Goal: Information Seeking & Learning: Learn about a topic

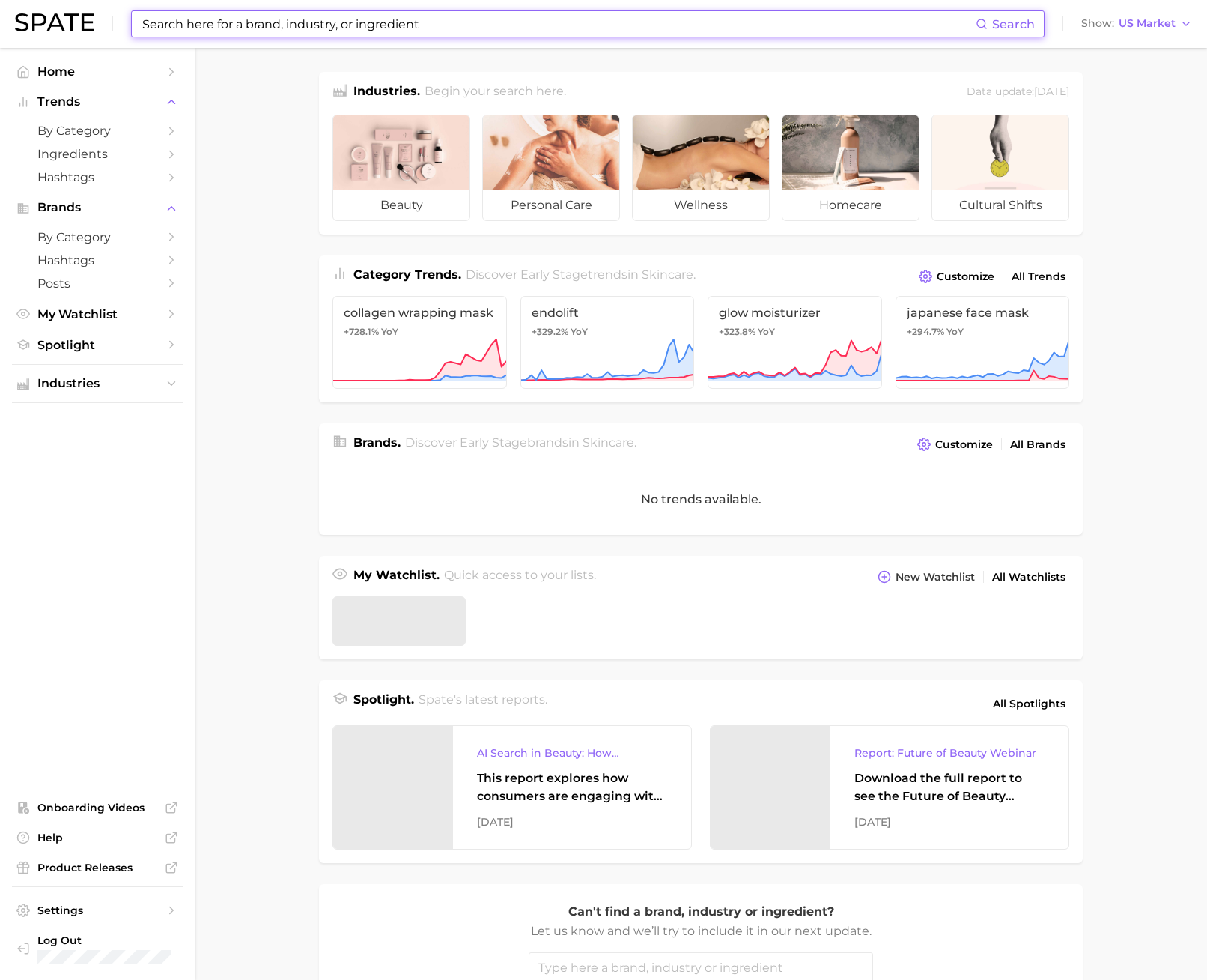
click at [433, 21] on input at bounding box center [558, 24] width 835 height 26
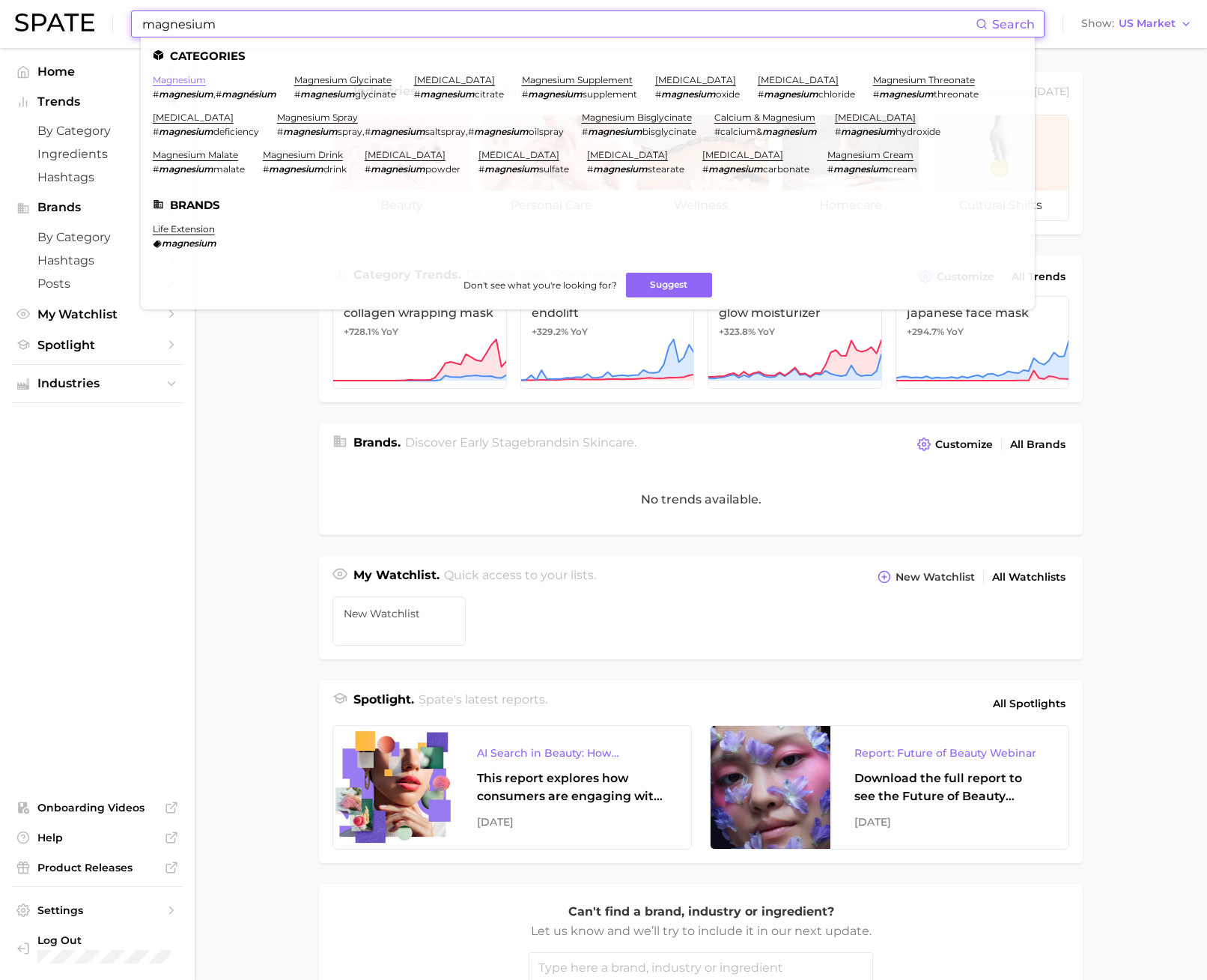
type input "magnesium"
click at [193, 85] on link "magnesium" at bounding box center [179, 80] width 53 height 11
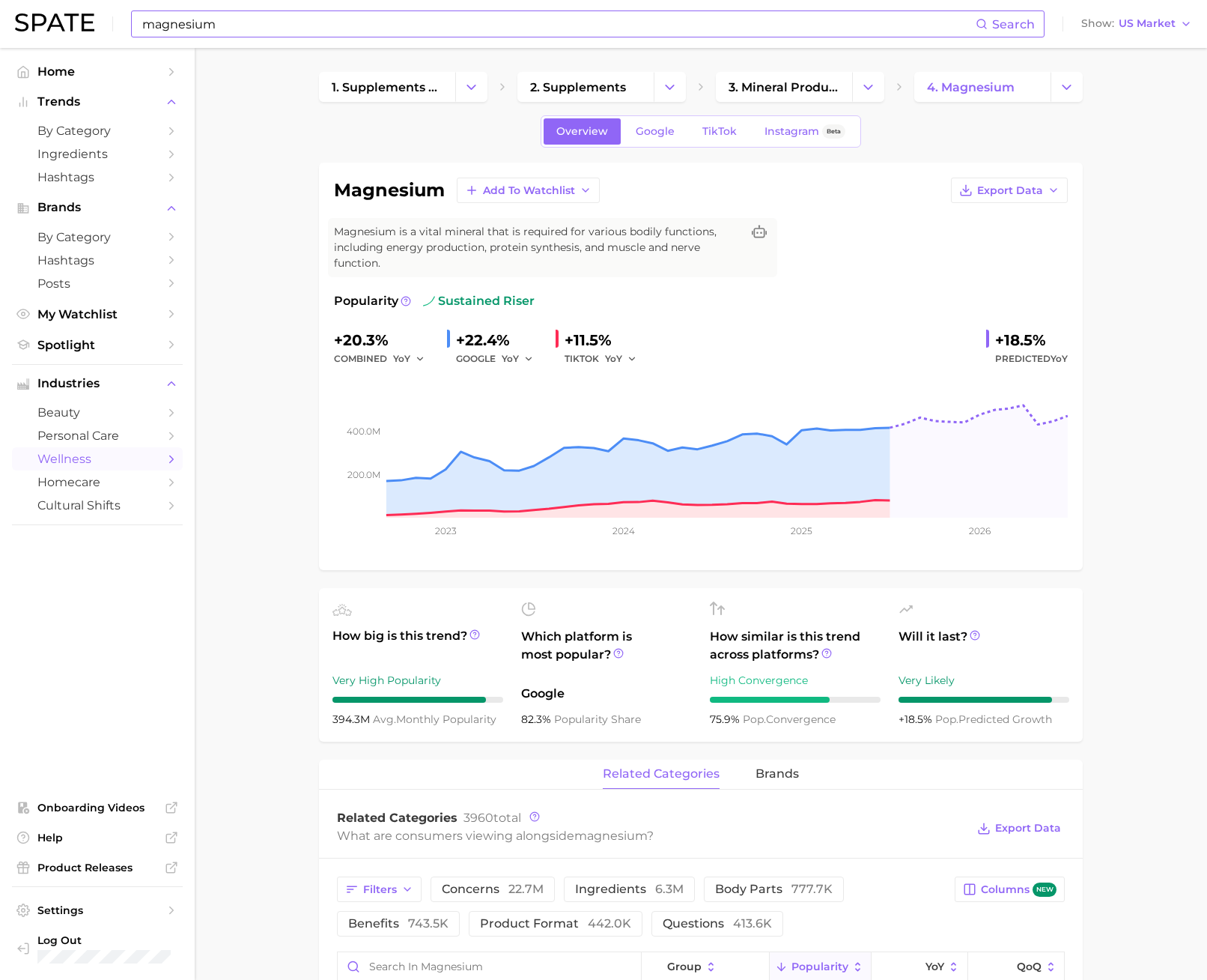
click at [209, 27] on input "magnesium" at bounding box center [558, 24] width 835 height 26
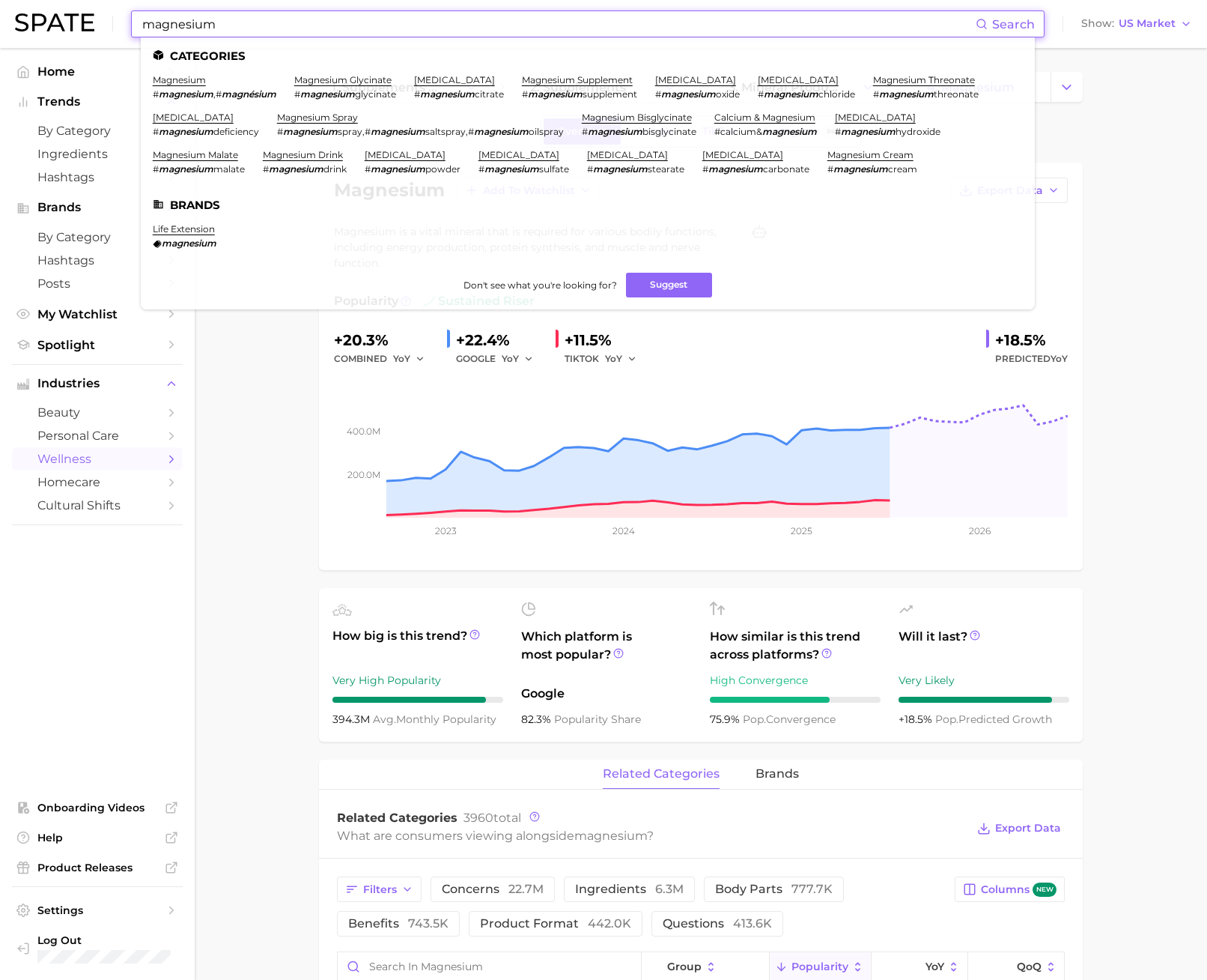
click at [207, 27] on input "magnesium" at bounding box center [558, 24] width 835 height 26
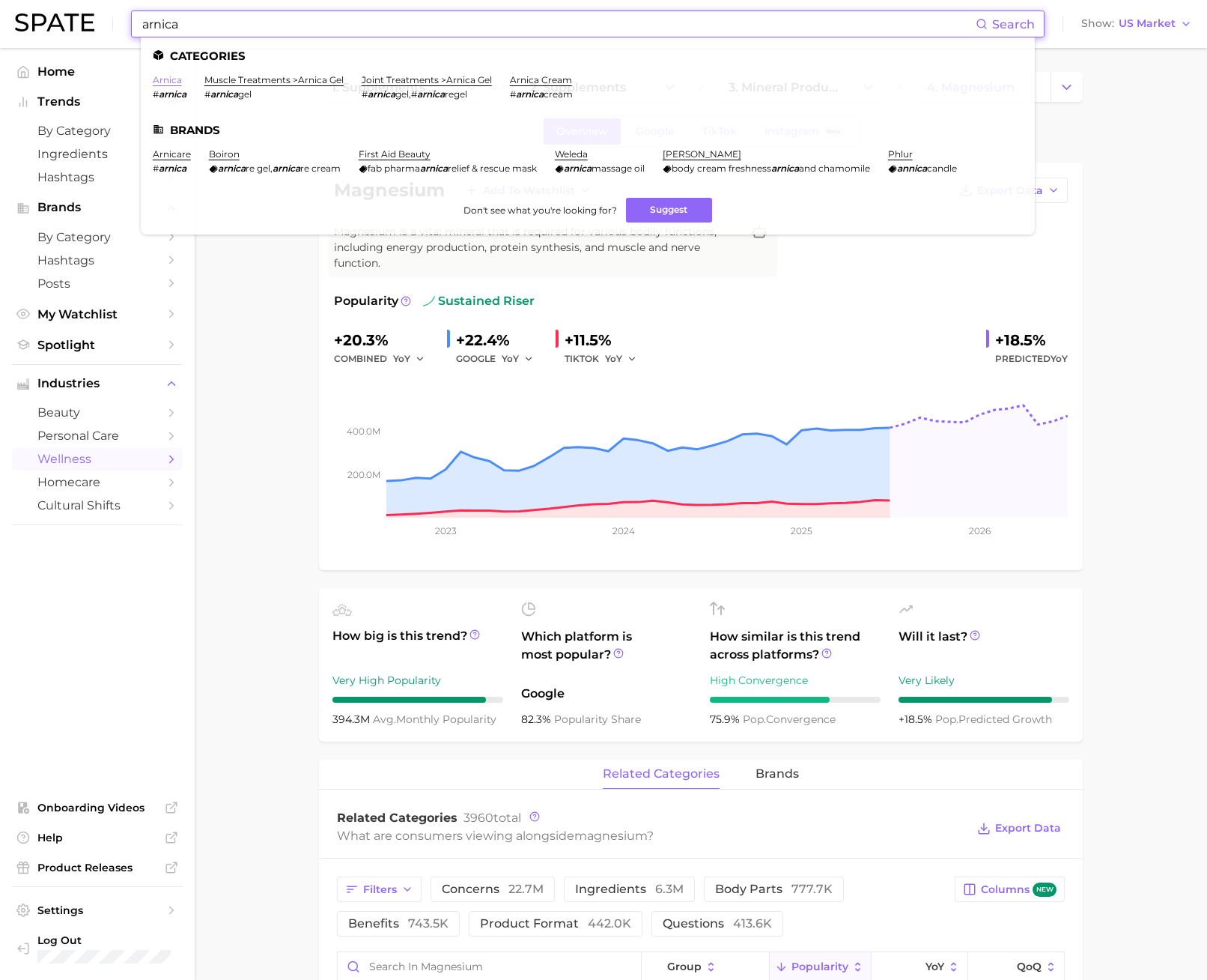
click at [158, 78] on link "arnica" at bounding box center [167, 80] width 30 height 11
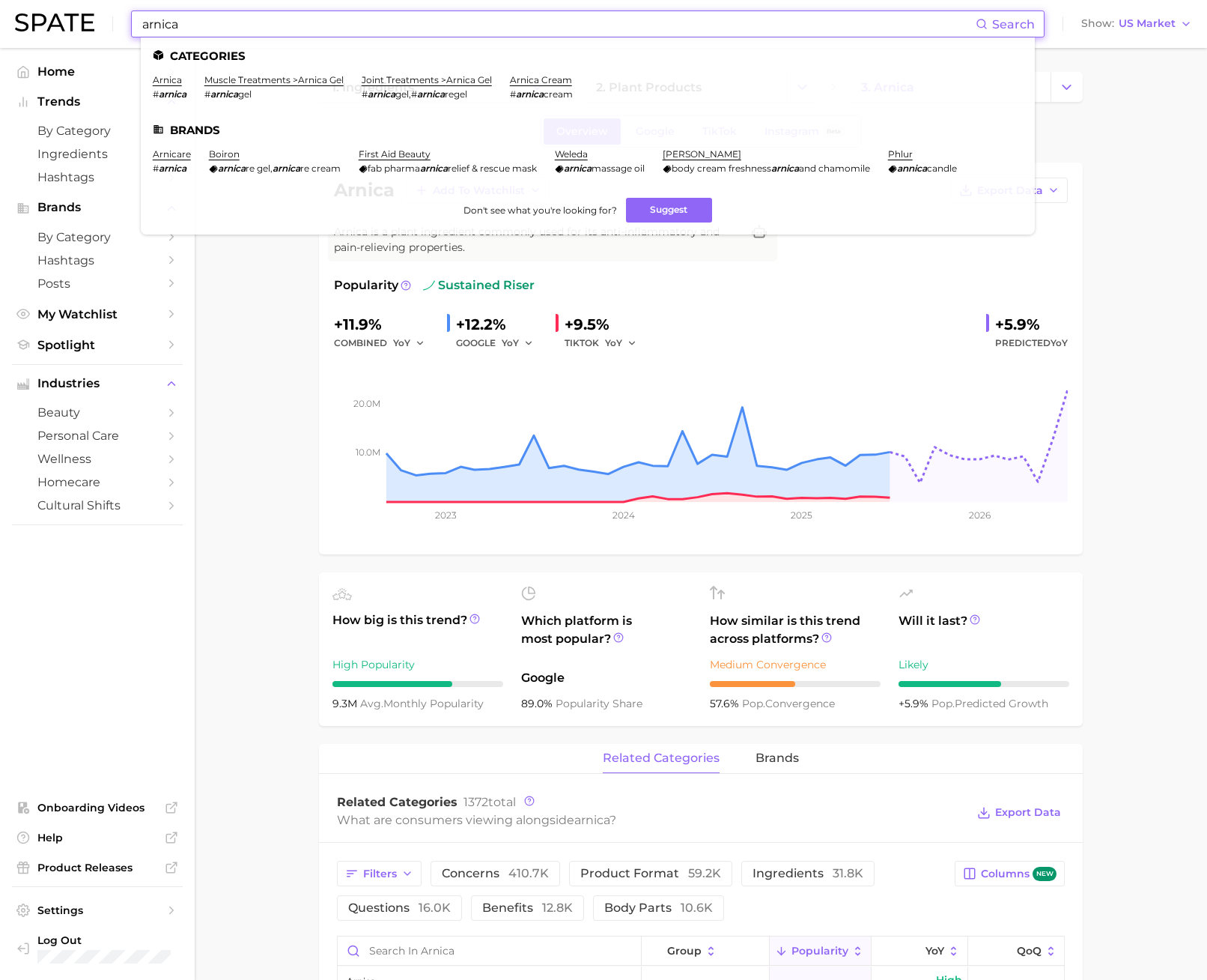
click at [234, 21] on input "arnica" at bounding box center [558, 24] width 835 height 26
click at [234, 22] on input "arnica" at bounding box center [558, 24] width 835 height 26
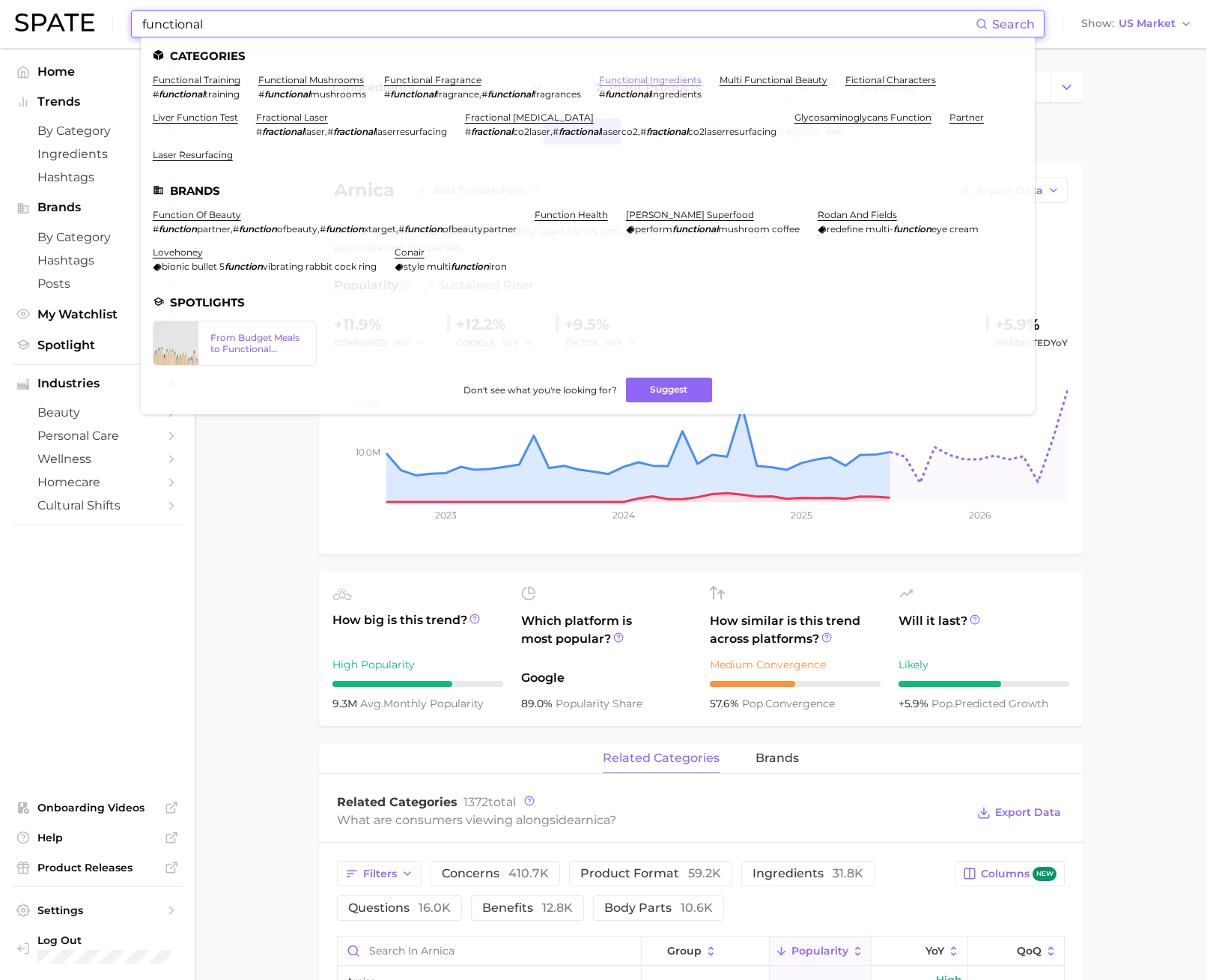
click at [646, 78] on link "functional ingredients" at bounding box center [651, 80] width 103 height 11
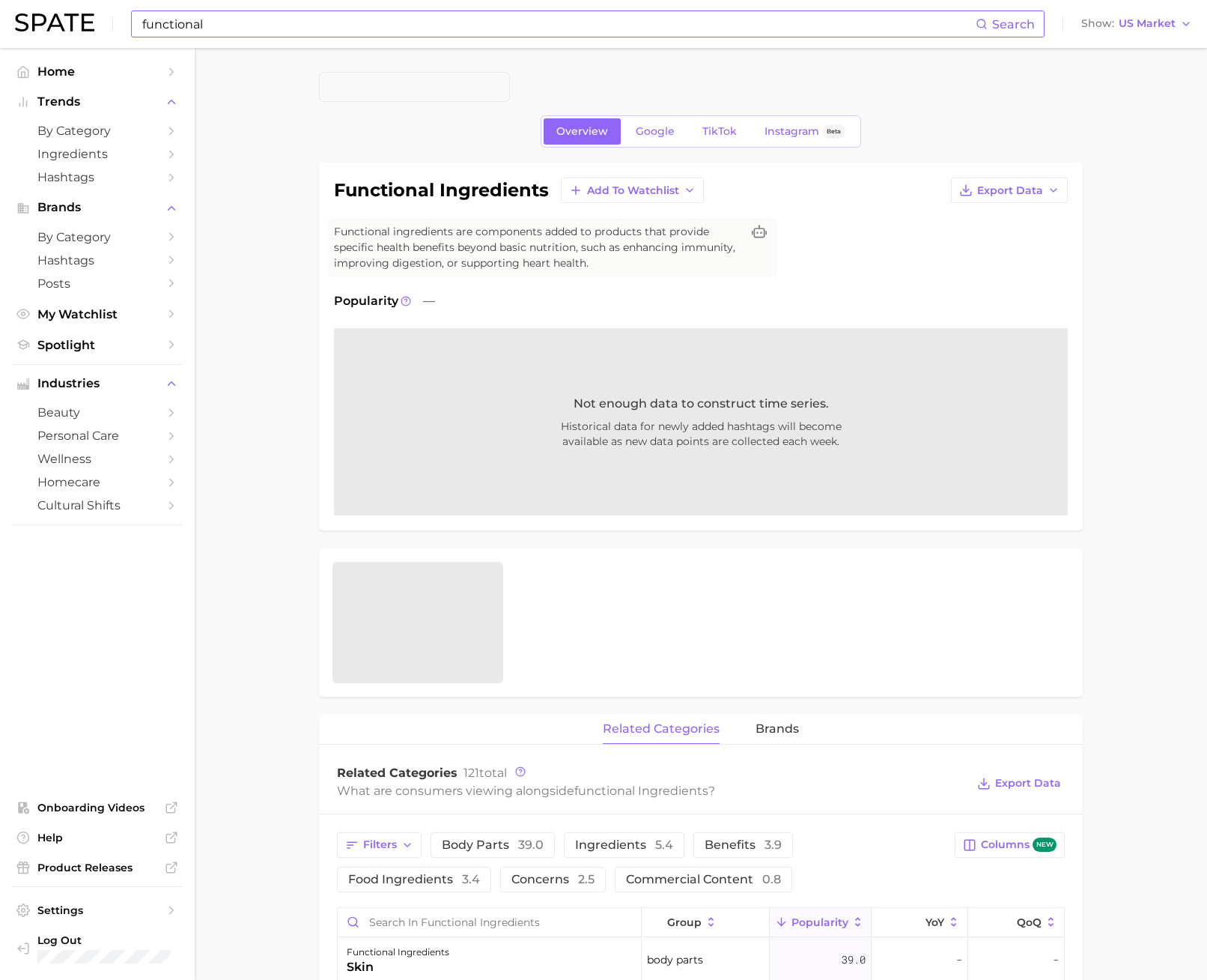
click at [312, 15] on input "functional" at bounding box center [558, 24] width 835 height 26
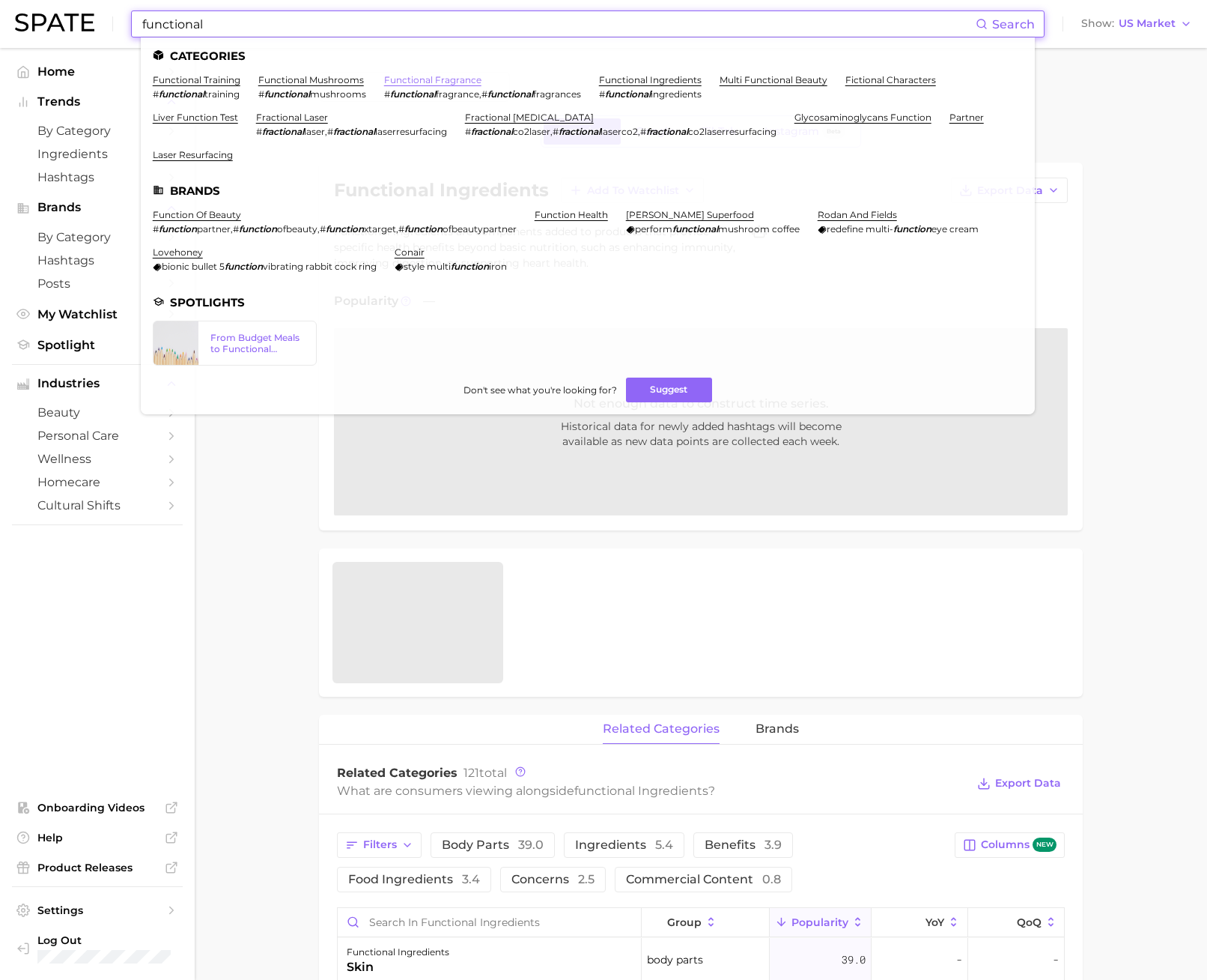
click at [423, 84] on link "functional fragrance" at bounding box center [433, 80] width 97 height 11
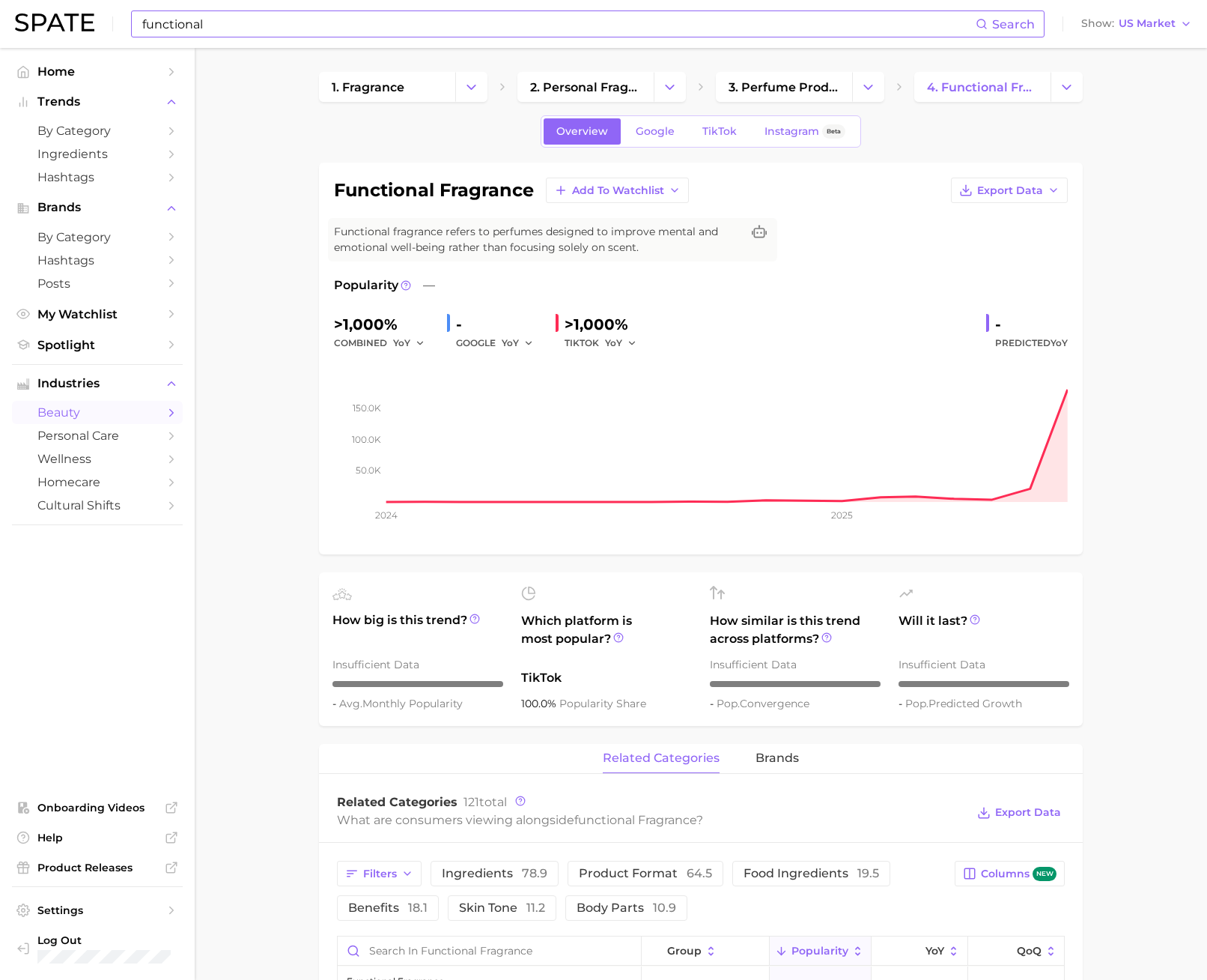
click at [228, 15] on input "functional" at bounding box center [558, 24] width 835 height 26
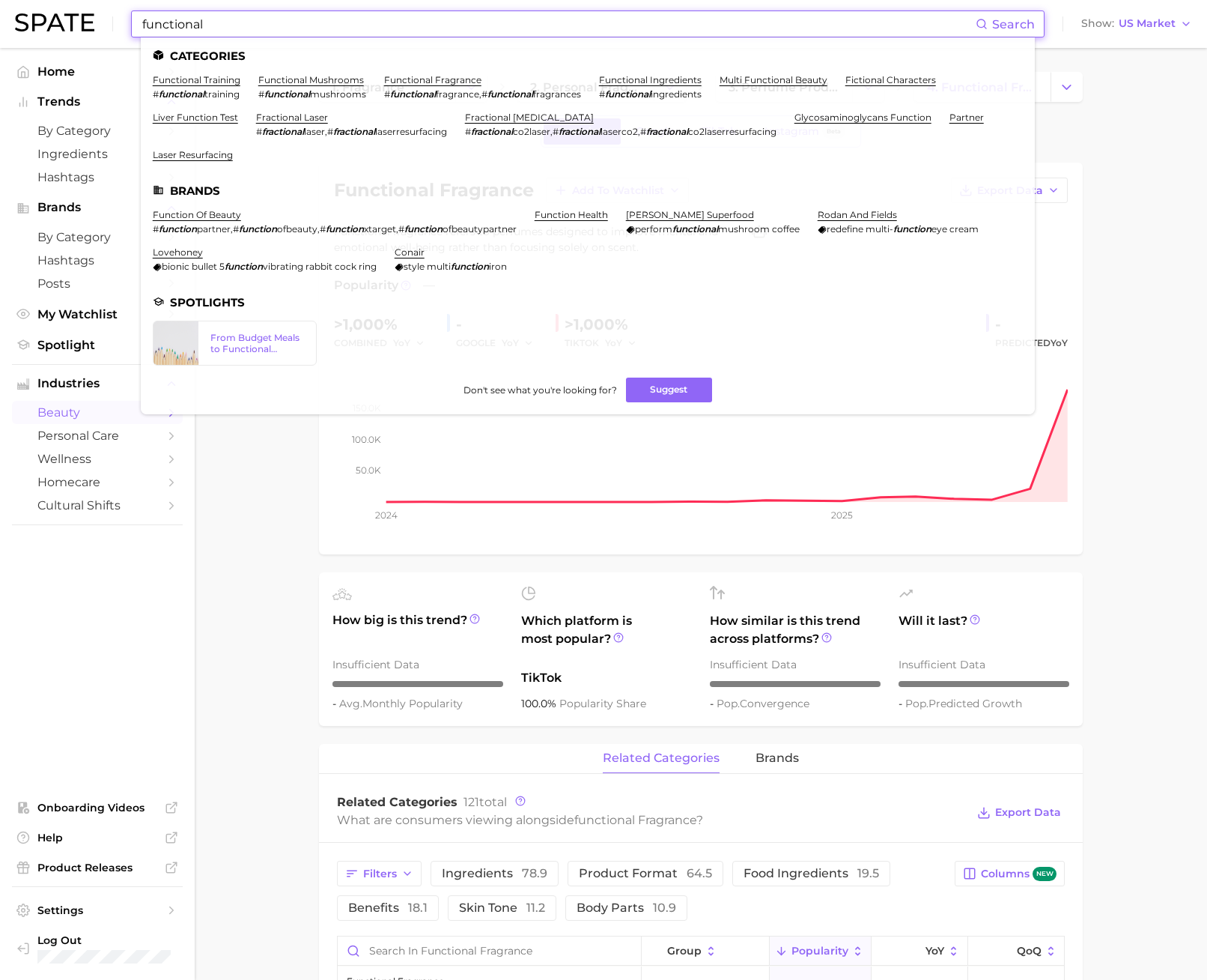
click at [228, 17] on input "functional" at bounding box center [558, 24] width 835 height 26
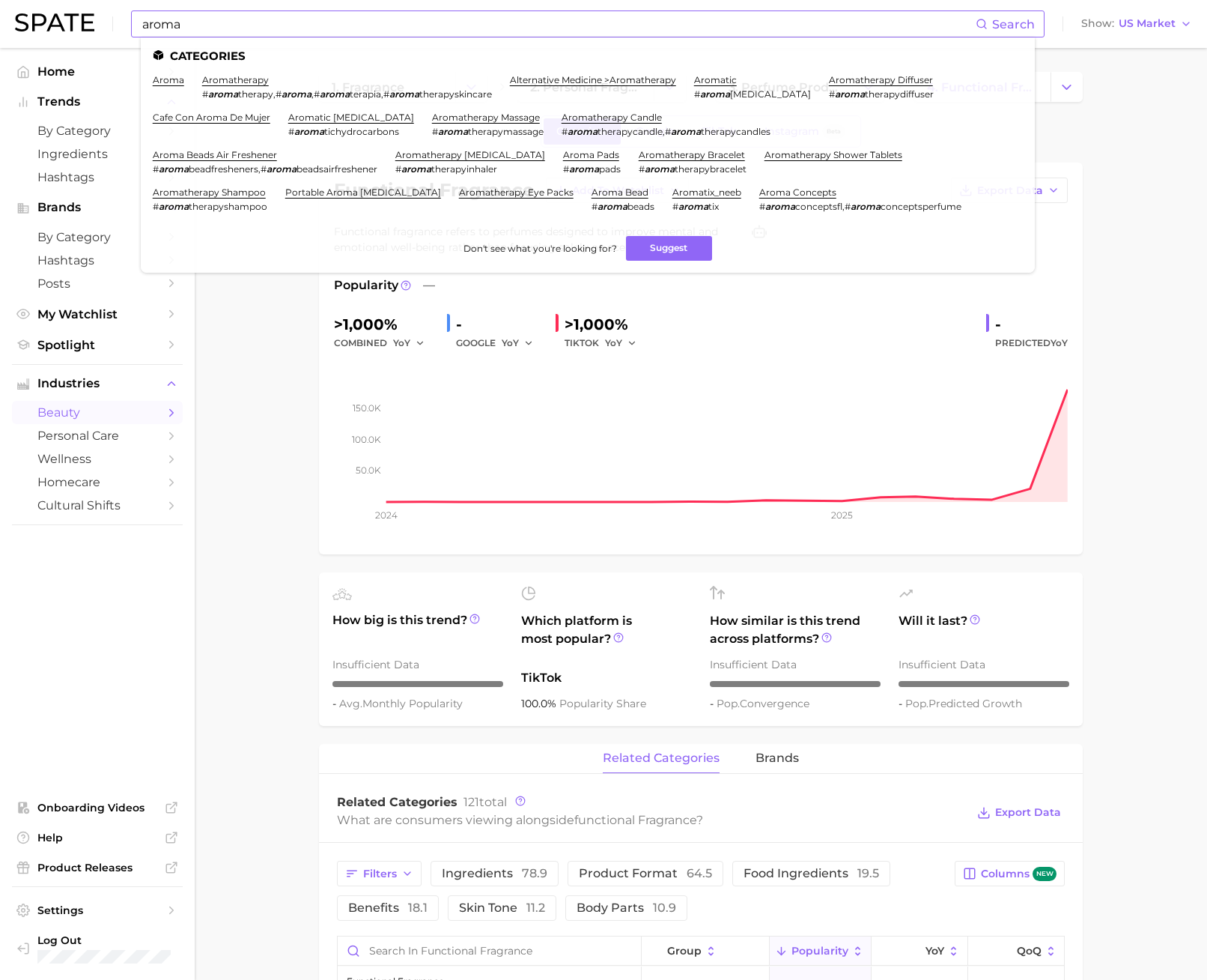
click at [267, 73] on ul "Categories aroma aromatherapy # aroma therapy , # aroma , # aroma terapia , # a…" at bounding box center [588, 155] width 894 height 235
click at [264, 79] on link "aromatherapy" at bounding box center [236, 80] width 67 height 11
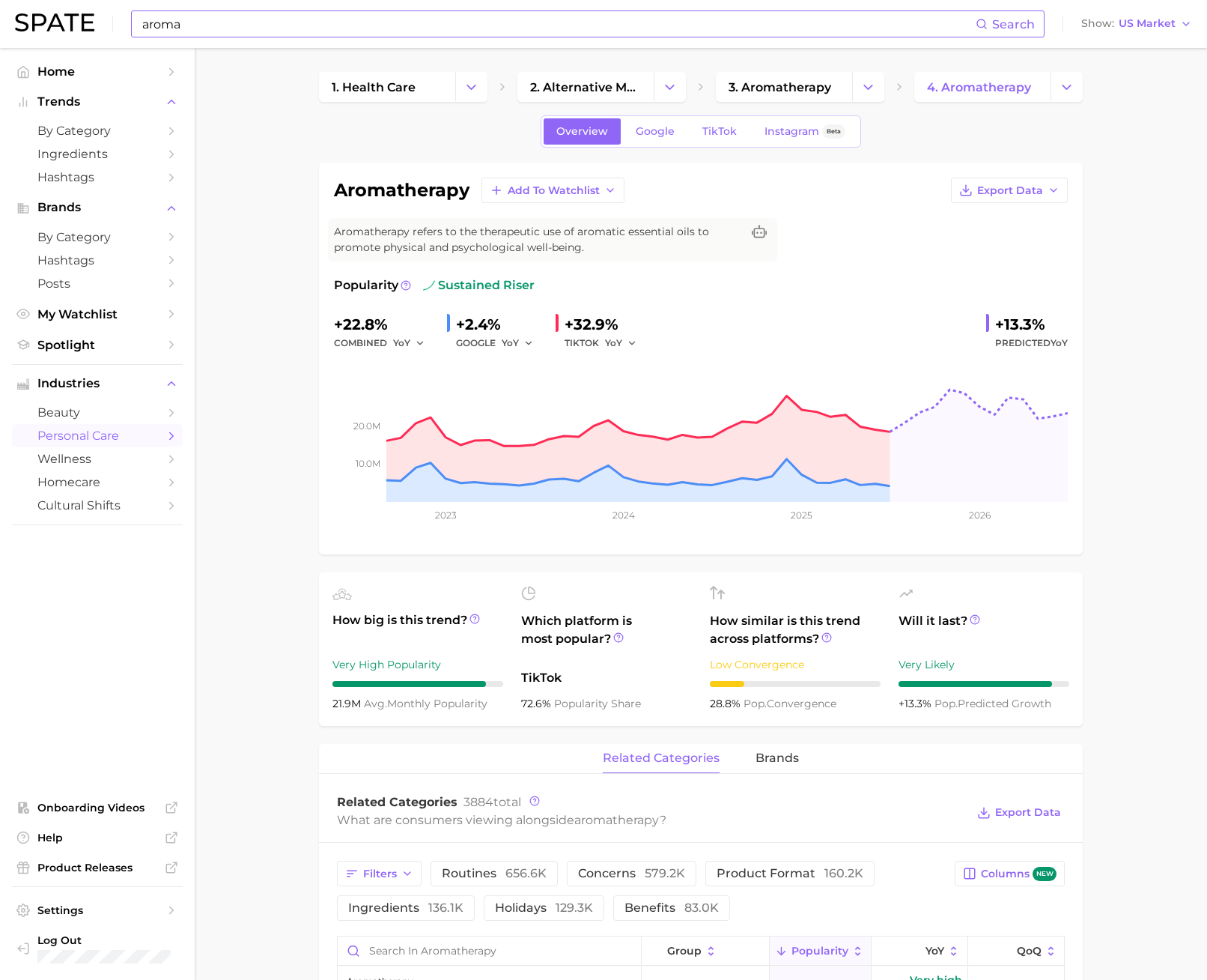
click at [214, 23] on input "aroma" at bounding box center [558, 24] width 835 height 26
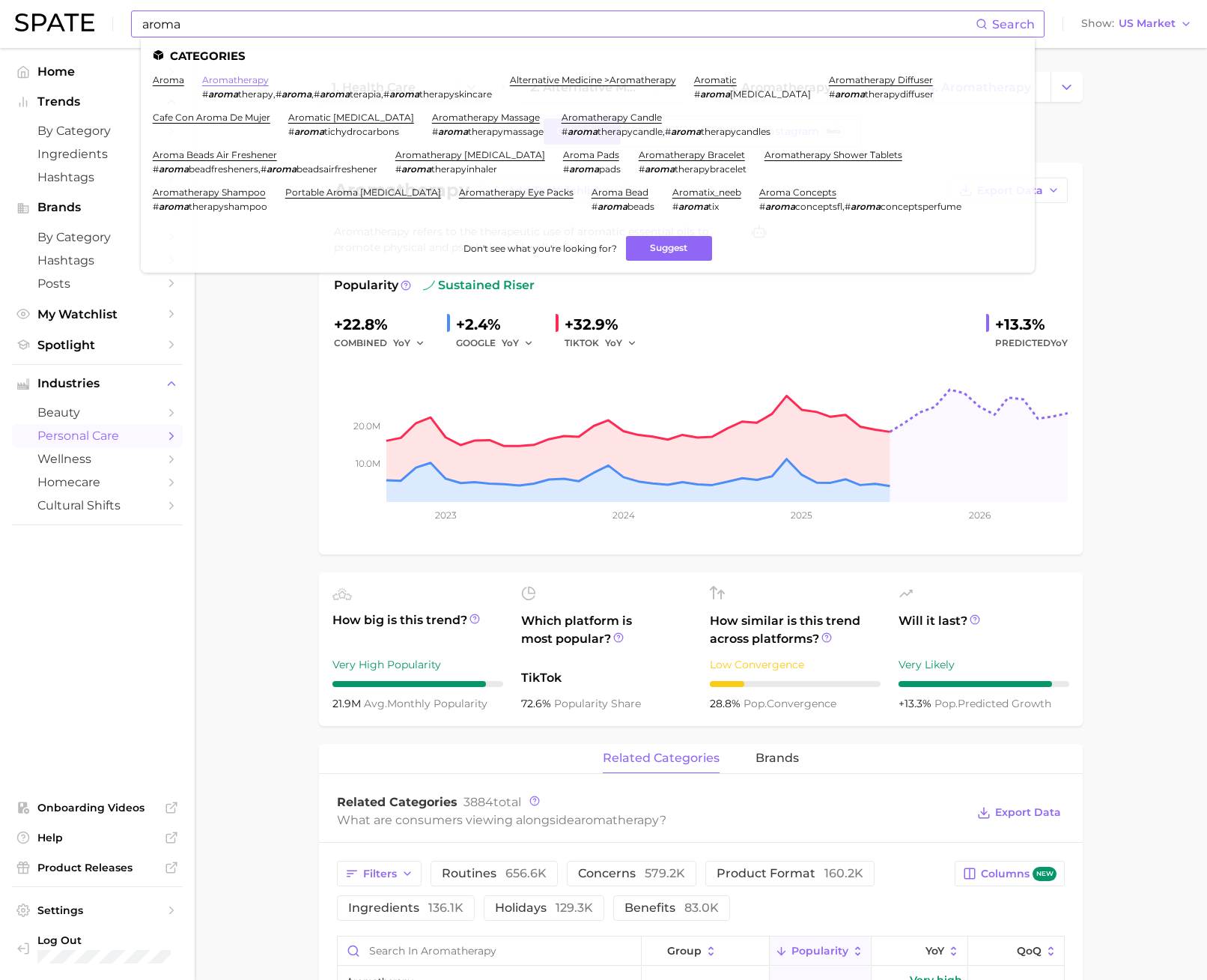
click at [225, 79] on link "aromatherapy" at bounding box center [236, 80] width 67 height 11
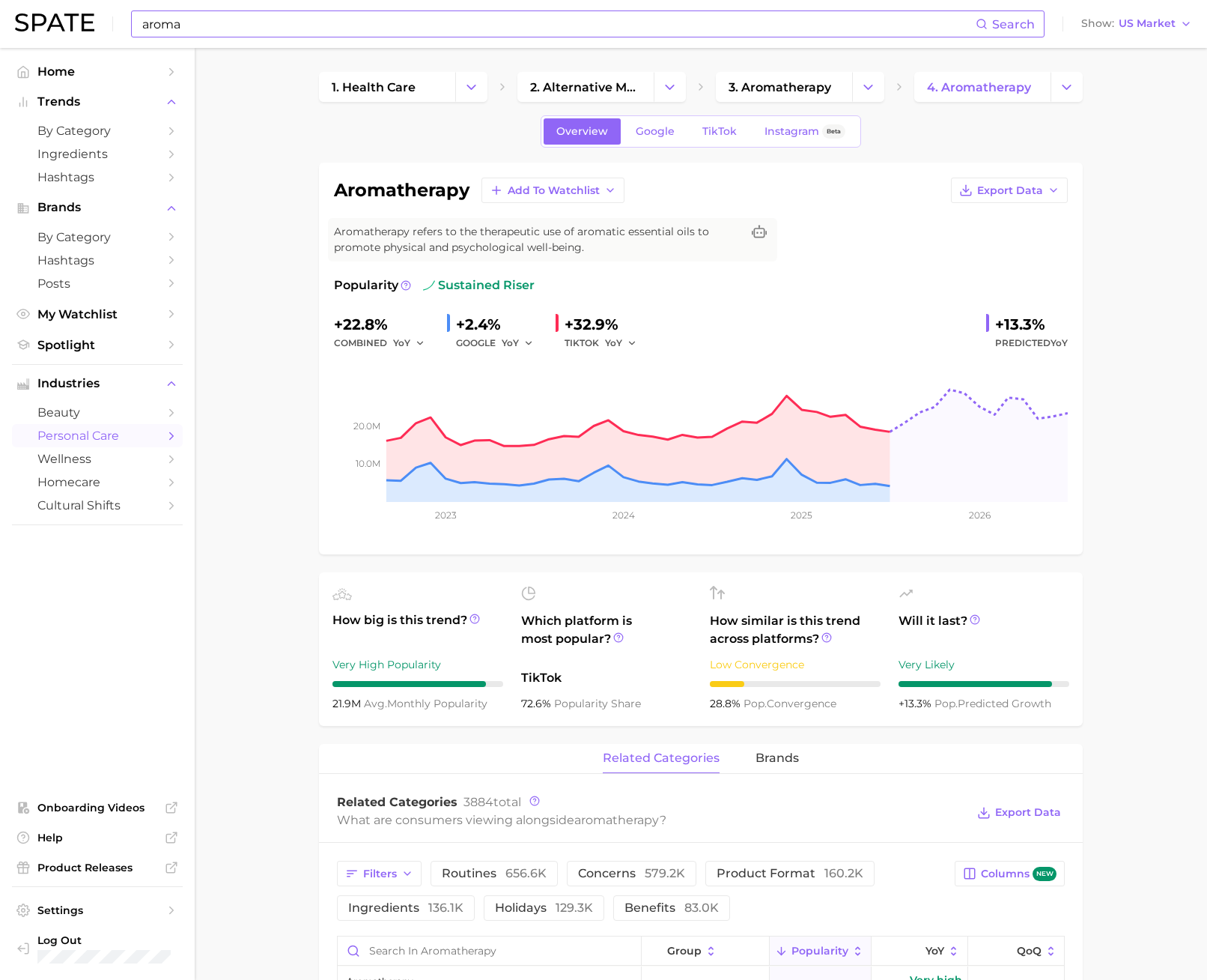
click at [207, 2] on div "aroma Search Show US Market" at bounding box center [604, 24] width 1177 height 48
click at [207, 24] on input "aroma" at bounding box center [558, 24] width 835 height 26
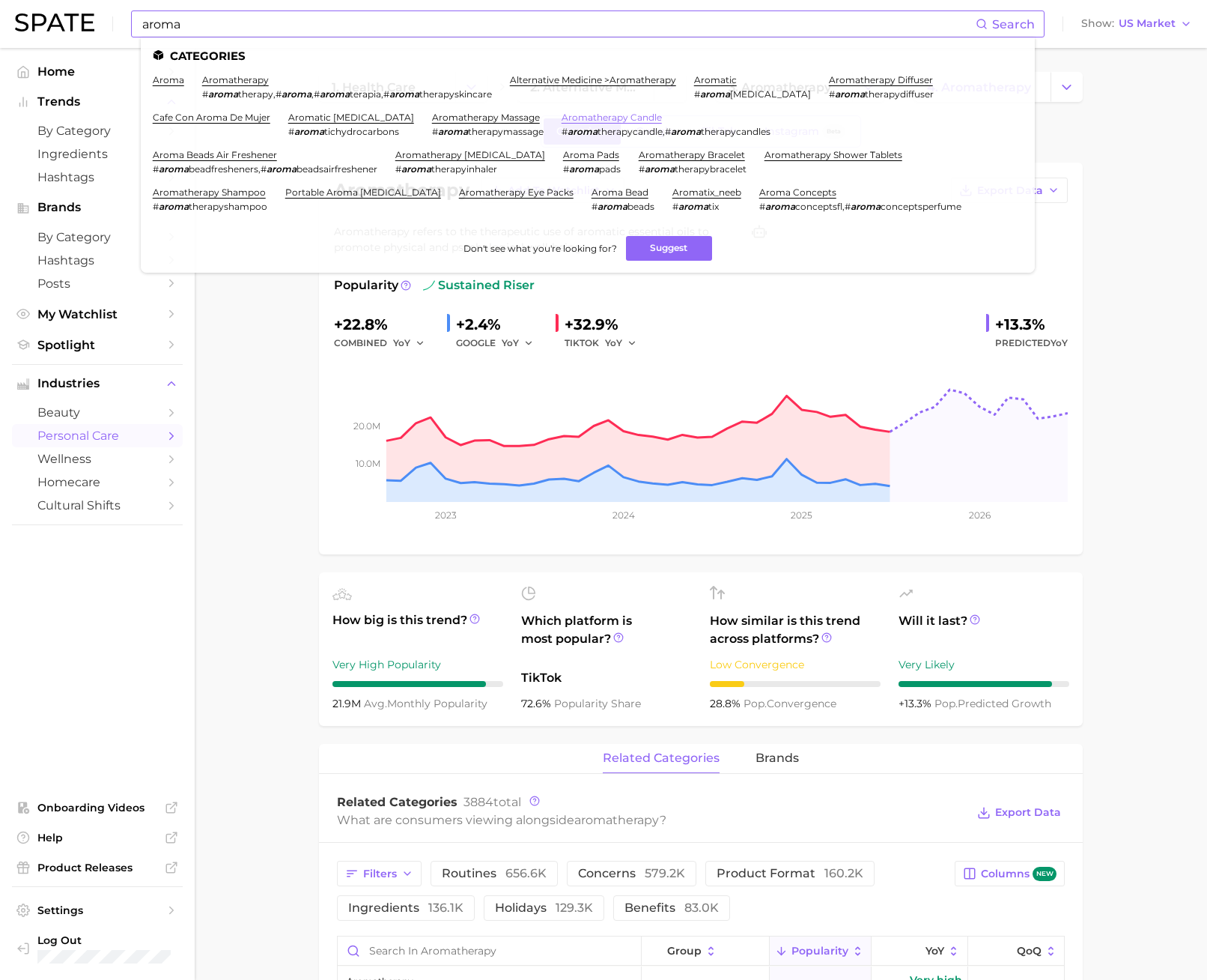
click at [570, 115] on link "aromatherapy candle" at bounding box center [612, 117] width 100 height 11
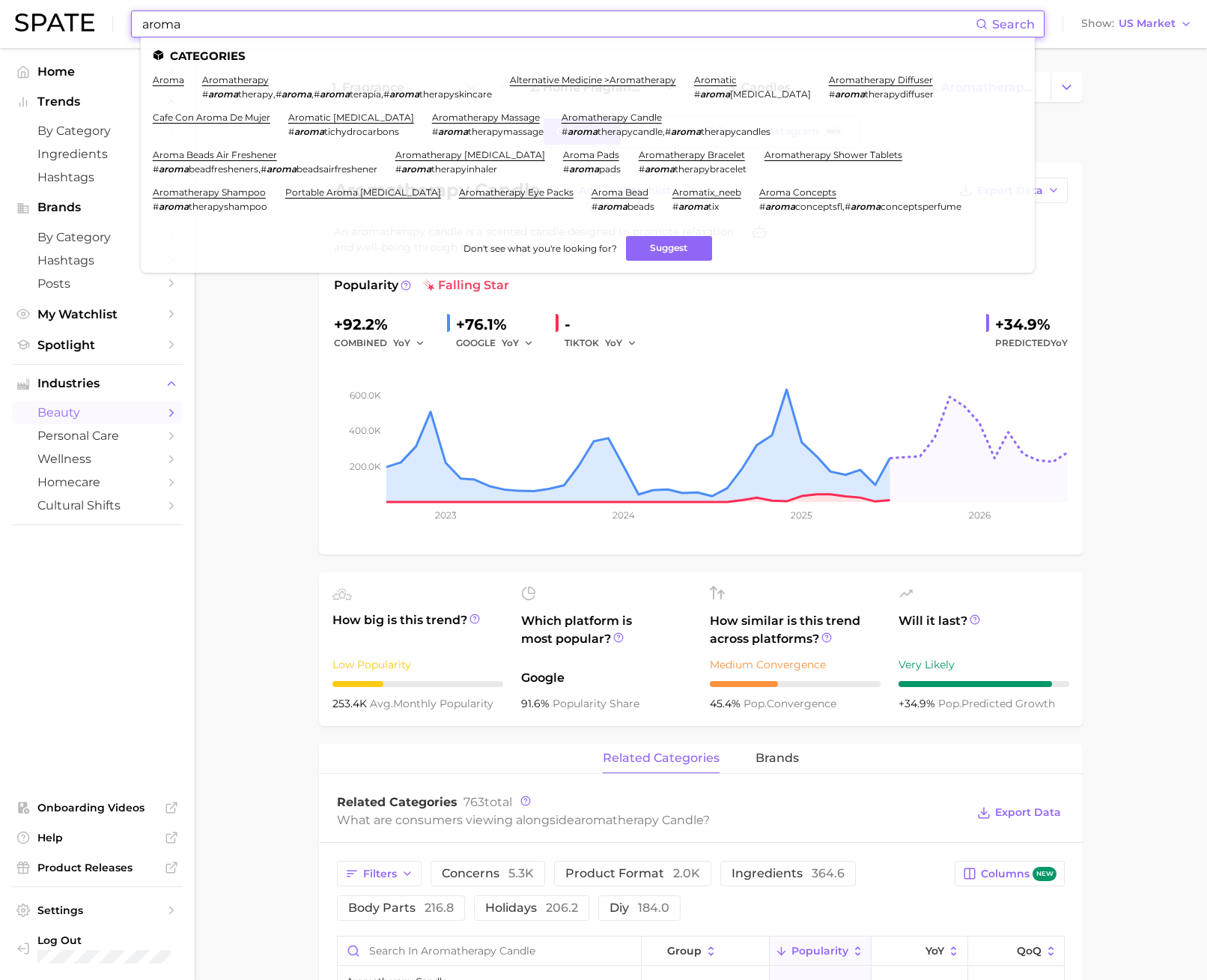
click at [183, 26] on input "aroma" at bounding box center [558, 24] width 835 height 26
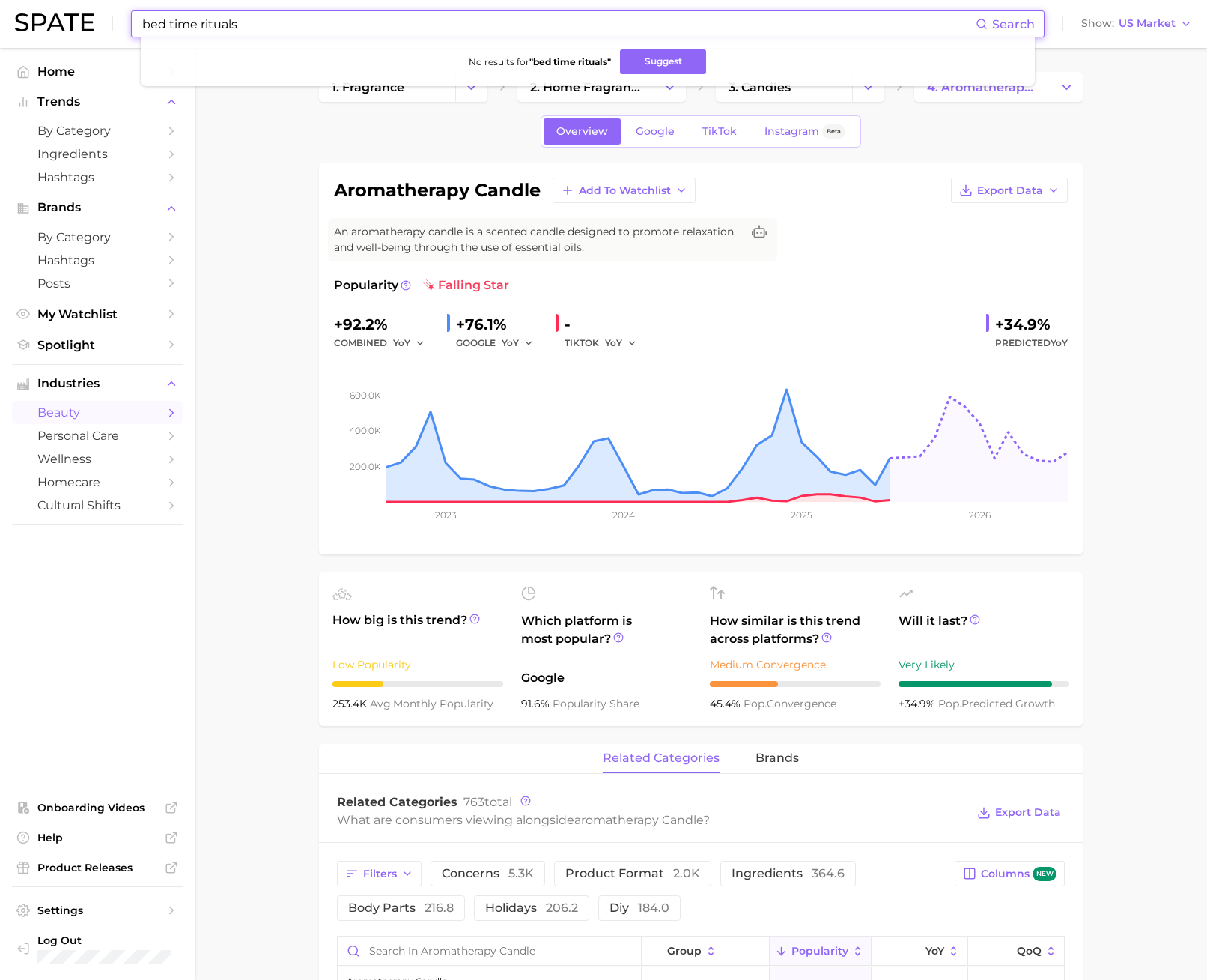
click at [172, 21] on input "bed time rituals" at bounding box center [558, 24] width 835 height 26
click at [166, 22] on input "bed time rituals" at bounding box center [558, 24] width 835 height 26
type input "bedtime rituals"
